Goal: Book appointment/travel/reservation

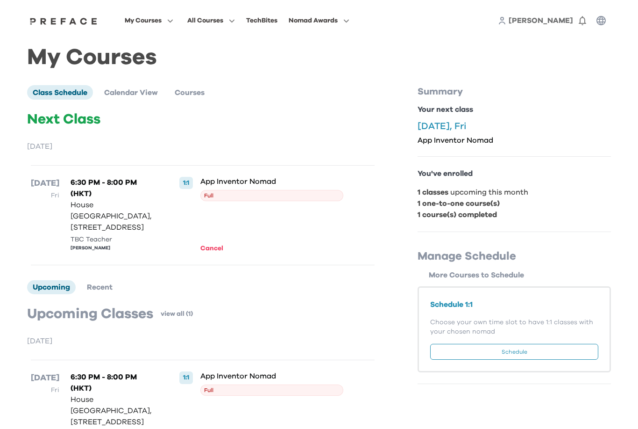
click at [495, 351] on button "Schedule" at bounding box center [514, 351] width 168 height 16
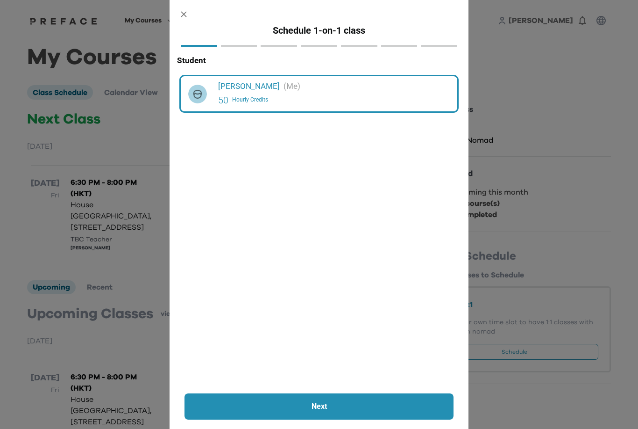
click at [335, 411] on p "Next" at bounding box center [319, 405] width 219 height 11
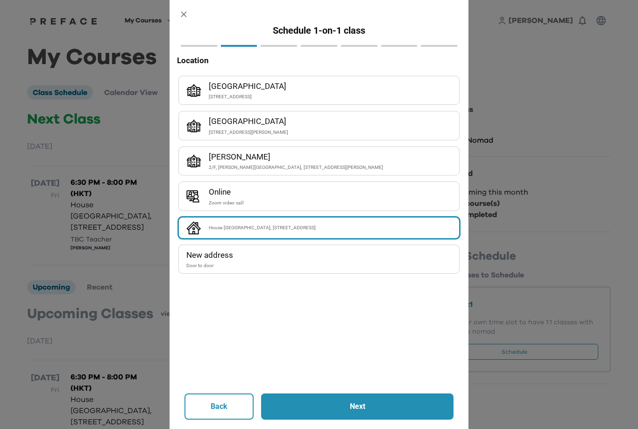
click at [332, 408] on p "Next" at bounding box center [357, 405] width 142 height 11
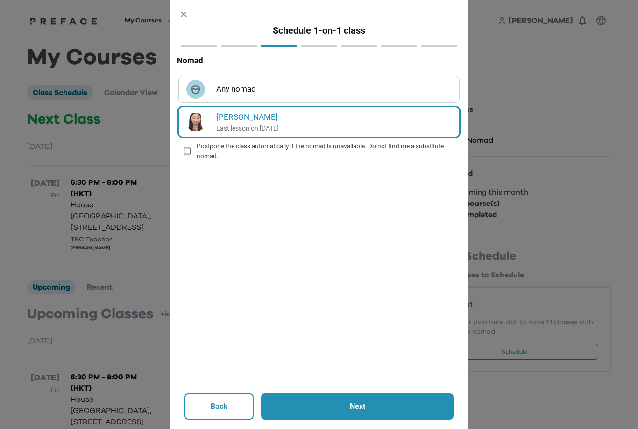
click at [271, 85] on h6 "Any nomad" at bounding box center [334, 89] width 236 height 13
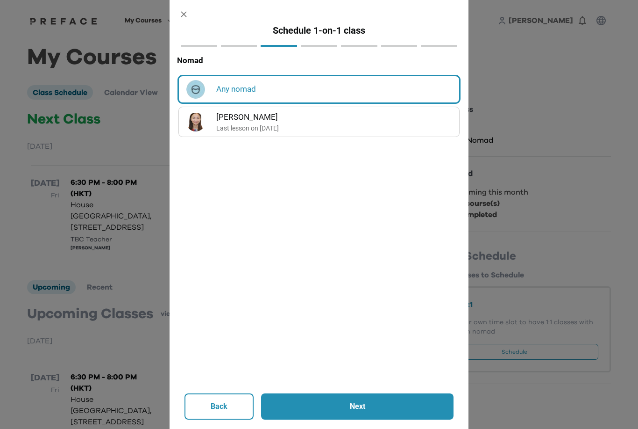
click at [376, 398] on button "Next" at bounding box center [357, 406] width 193 height 26
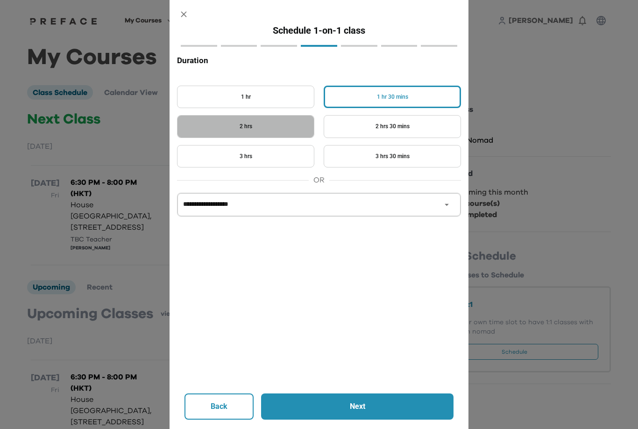
click at [238, 118] on button "2 hrs" at bounding box center [245, 126] width 137 height 23
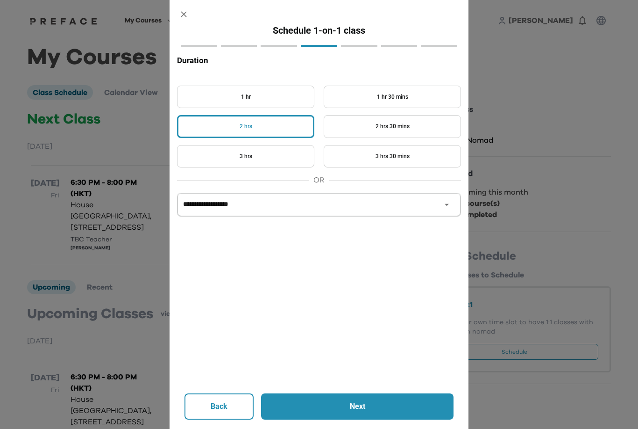
click at [350, 407] on p "Next" at bounding box center [357, 405] width 142 height 11
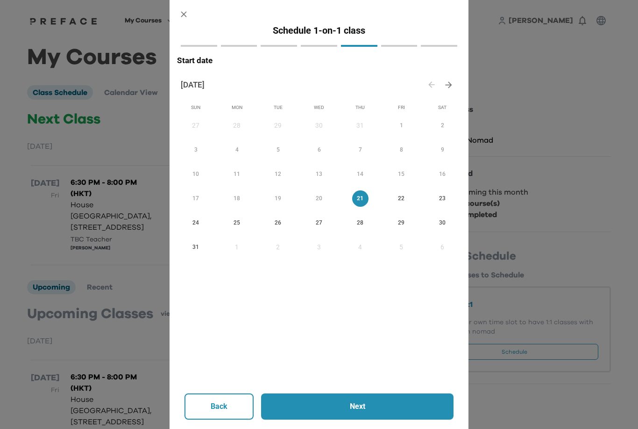
click at [360, 219] on span "28" at bounding box center [360, 223] width 16 height 10
click at [324, 402] on p "Next" at bounding box center [357, 405] width 142 height 11
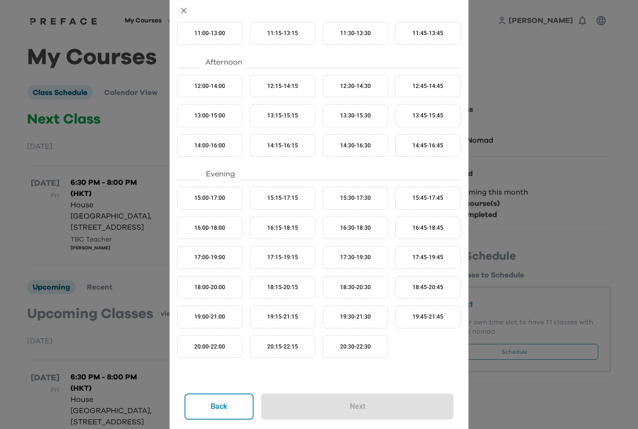
scroll to position [173, 0]
click at [228, 218] on button "16:00-18:00" at bounding box center [209, 227] width 65 height 23
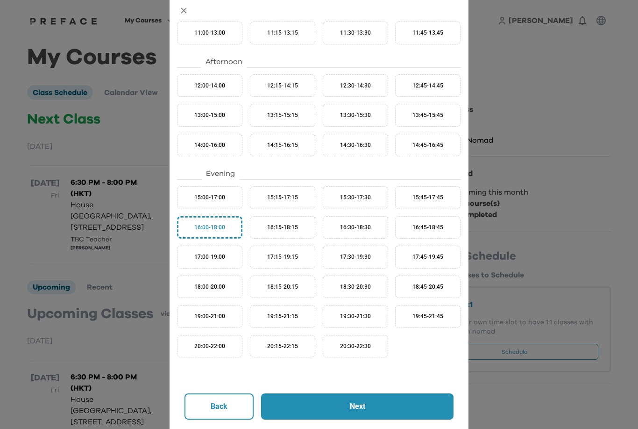
click at [376, 399] on button "Next" at bounding box center [357, 406] width 193 height 26
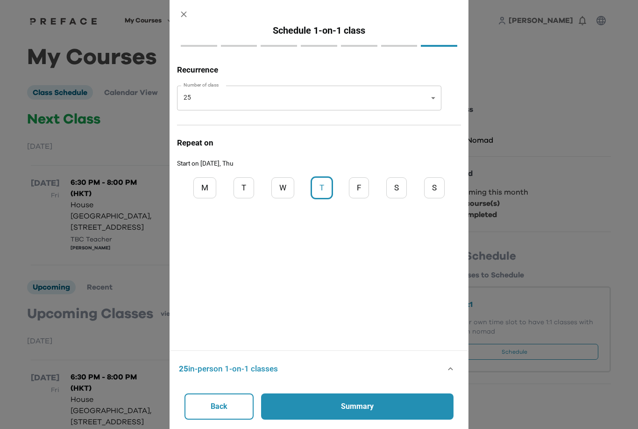
scroll to position [0, 0]
click at [218, 96] on body "My Courses All Courses TechBites Nomad Awards Rohan 0 My Courses Class Schedule…" at bounding box center [319, 239] width 638 height 479
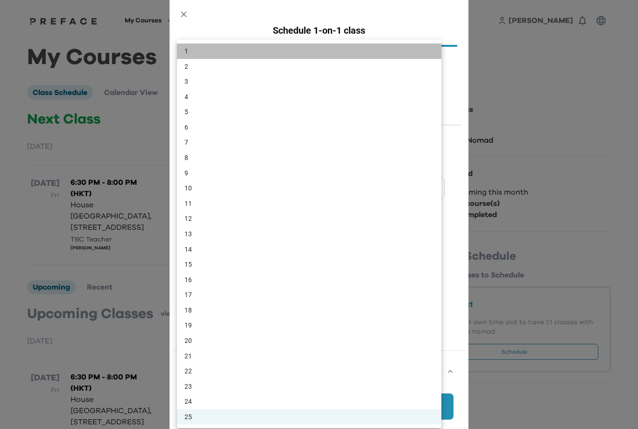
click at [186, 50] on li "1" at bounding box center [309, 50] width 264 height 15
type input "*"
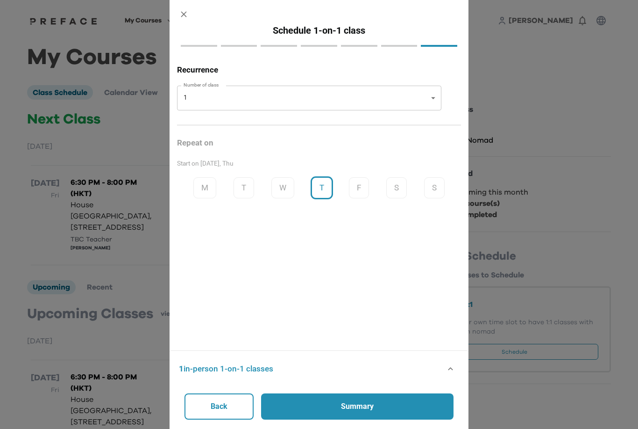
click at [362, 413] on button "Summary" at bounding box center [357, 406] width 193 height 26
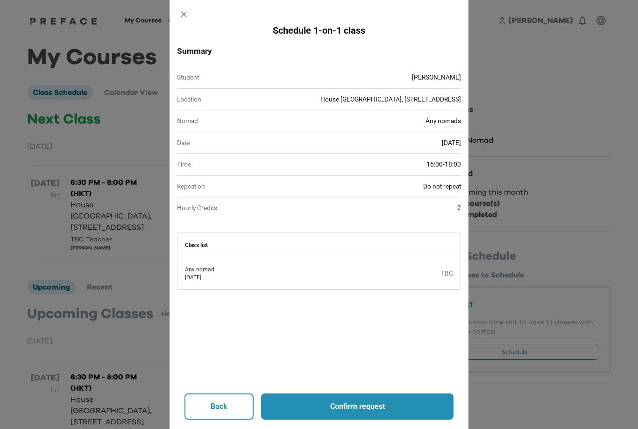
click at [362, 413] on button "Confirm request" at bounding box center [357, 406] width 193 height 26
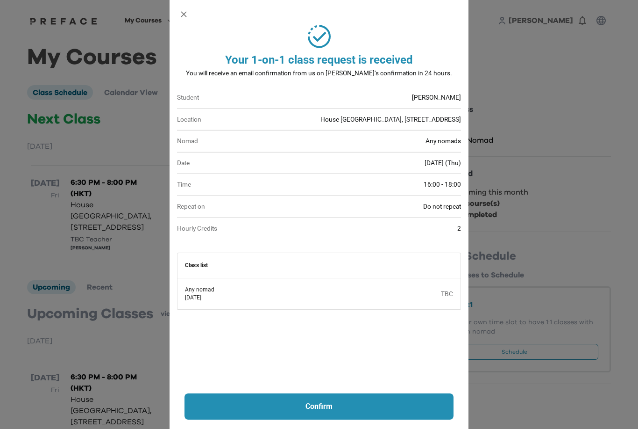
click at [357, 409] on p "Confirm" at bounding box center [319, 405] width 219 height 11
